Goal: Transaction & Acquisition: Purchase product/service

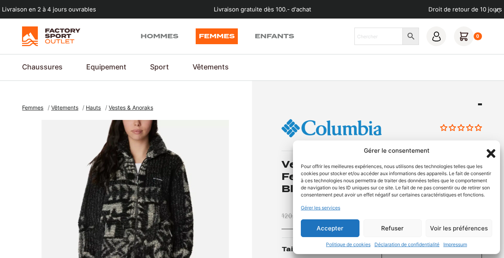
click at [489, 149] on icon "Fermer la boîte de dialogue" at bounding box center [491, 153] width 9 height 9
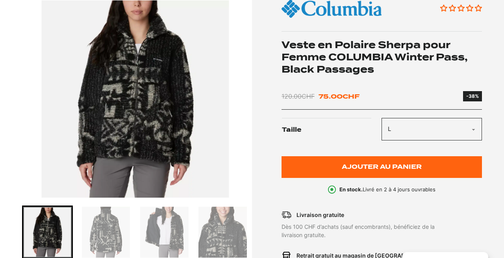
scroll to position [121, 0]
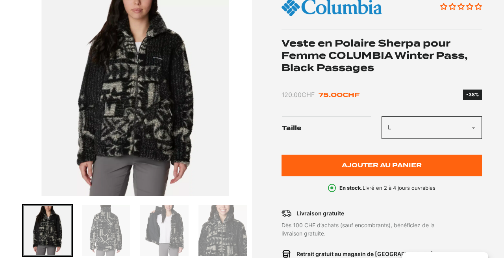
click at [160, 224] on img "Go to slide 3" at bounding box center [164, 230] width 48 height 51
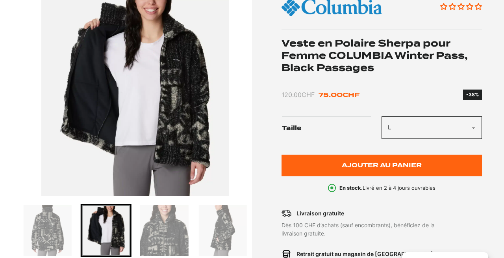
click at [221, 227] on img "Go to slide 5" at bounding box center [223, 230] width 48 height 51
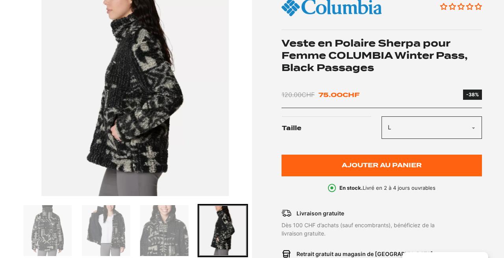
click at [179, 234] on img "Go to slide 4" at bounding box center [164, 230] width 48 height 51
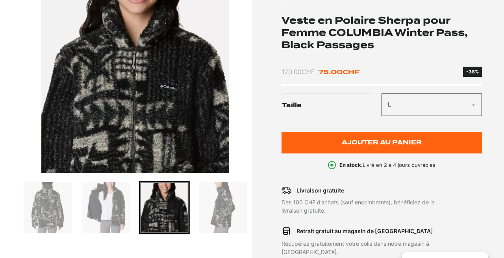
scroll to position [145, 0]
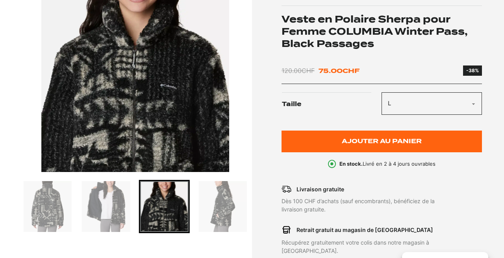
click at [117, 203] on img "Go to slide 3" at bounding box center [106, 206] width 48 height 51
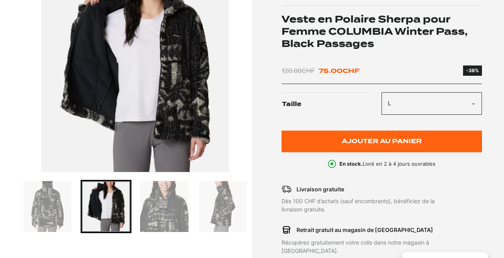
click at [146, 208] on img "Go to slide 4" at bounding box center [164, 206] width 48 height 51
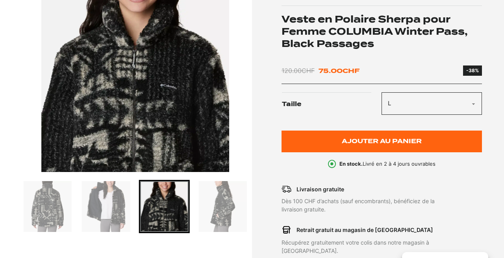
click at [115, 214] on img "Go to slide 3" at bounding box center [106, 206] width 48 height 51
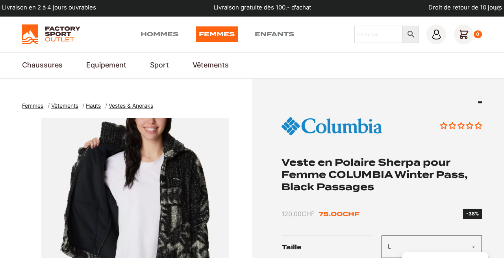
scroll to position [0, 0]
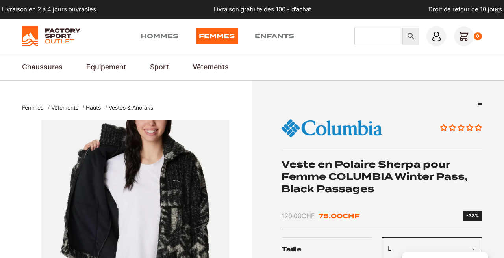
click at [377, 41] on input "Chercher" at bounding box center [379, 36] width 48 height 17
type input "veste polaire"
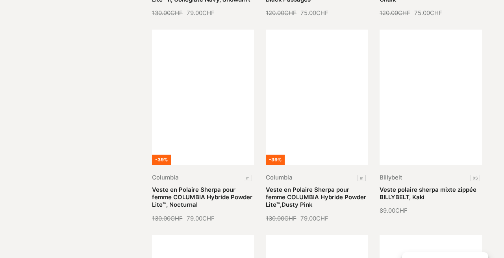
scroll to position [570, 0]
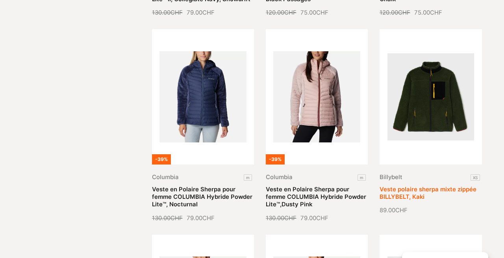
click at [426, 186] on link "Veste polaire sherpa mixte zippée BILLYBELT, Kaki" at bounding box center [428, 193] width 97 height 15
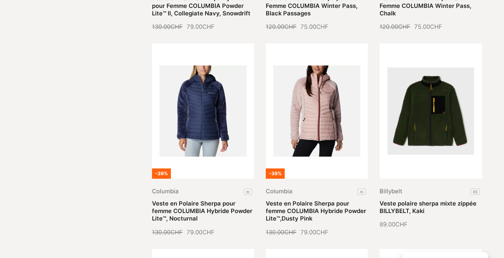
scroll to position [559, 0]
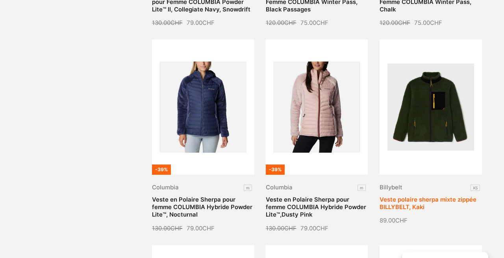
click at [383, 199] on link "Veste polaire sherpa mixte zippée BILLYBELT, Kaki" at bounding box center [428, 203] width 97 height 15
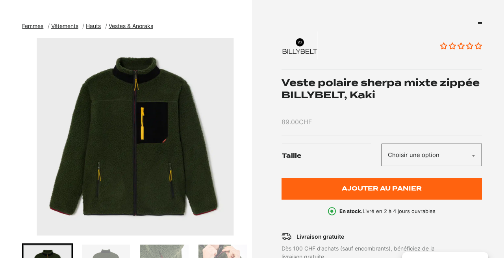
scroll to position [86, 0]
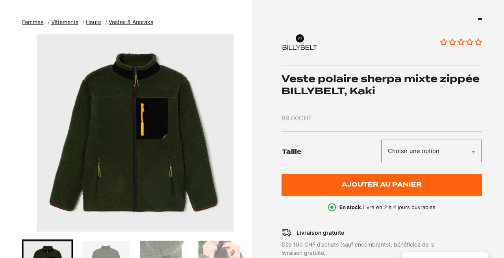
click at [390, 152] on select "Choisir une option XS" at bounding box center [432, 151] width 100 height 22
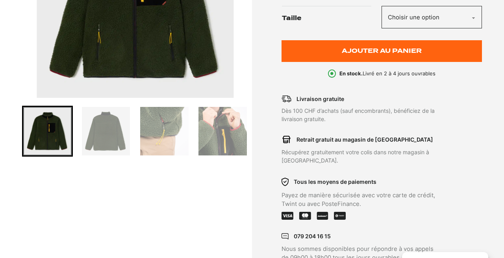
scroll to position [214, 0]
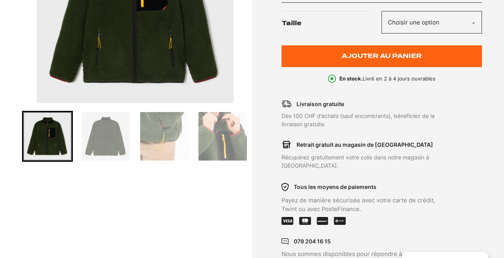
click at [223, 141] on img "Go to slide 4" at bounding box center [223, 136] width 48 height 48
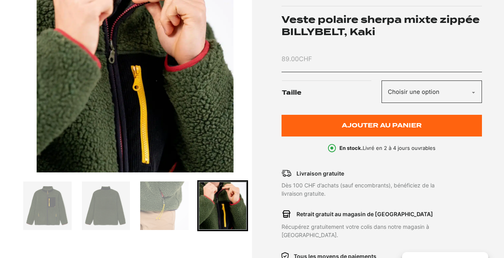
scroll to position [174, 0]
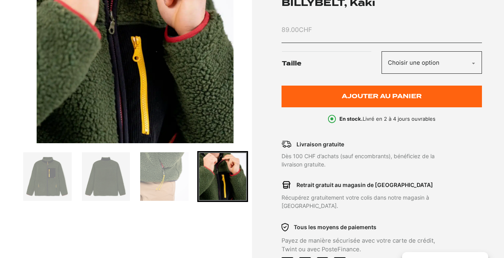
click at [166, 173] on img "Go to slide 3" at bounding box center [164, 176] width 48 height 48
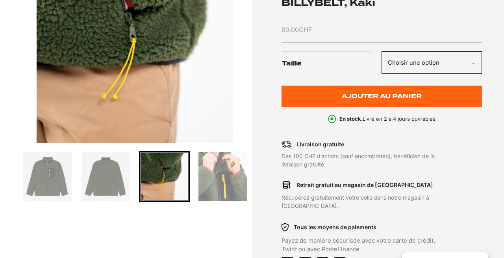
click at [126, 182] on img "Go to slide 2" at bounding box center [106, 176] width 48 height 48
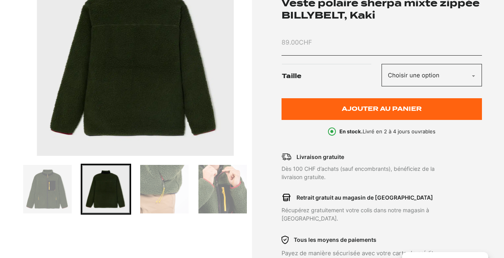
scroll to position [171, 0]
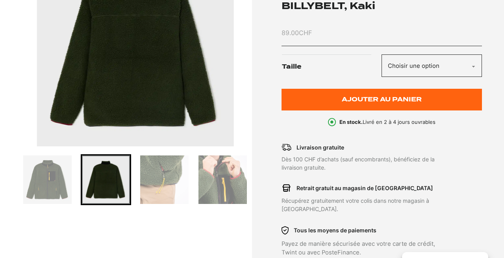
click at [207, 183] on img "Go to slide 4" at bounding box center [223, 179] width 48 height 48
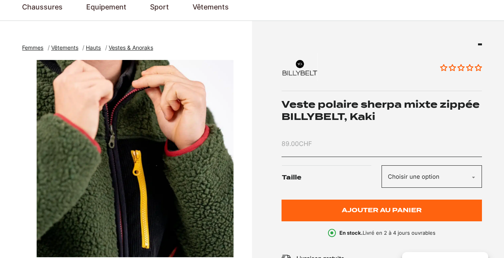
scroll to position [61, 0]
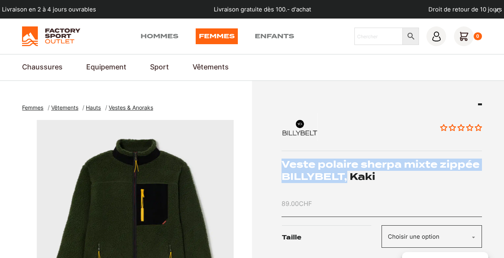
drag, startPoint x: 279, startPoint y: 162, endPoint x: 348, endPoint y: 174, distance: 69.5
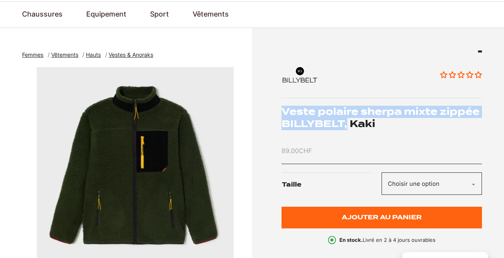
scroll to position [56, 0]
